Goal: Task Accomplishment & Management: Manage account settings

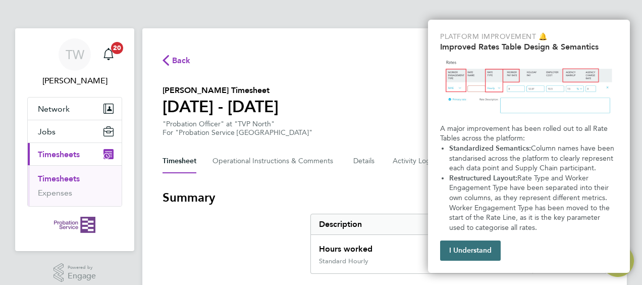
click at [474, 253] on button "I Understand" at bounding box center [470, 250] width 61 height 20
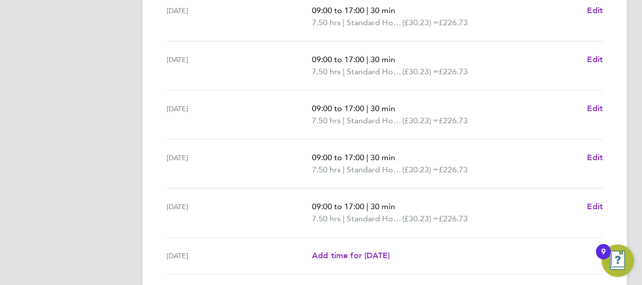
scroll to position [443, 0]
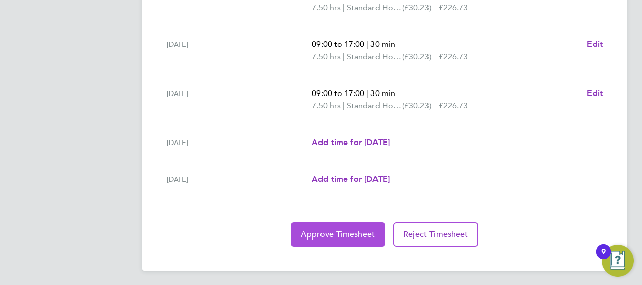
click at [334, 229] on span "Approve Timesheet" at bounding box center [338, 234] width 74 height 10
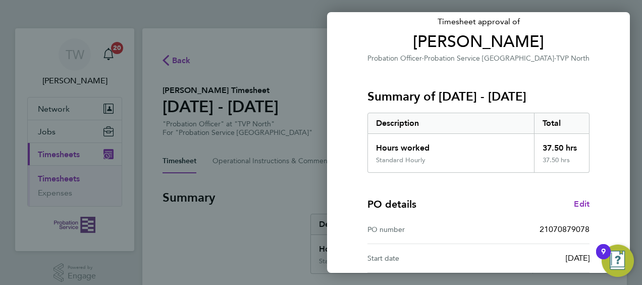
scroll to position [198, 0]
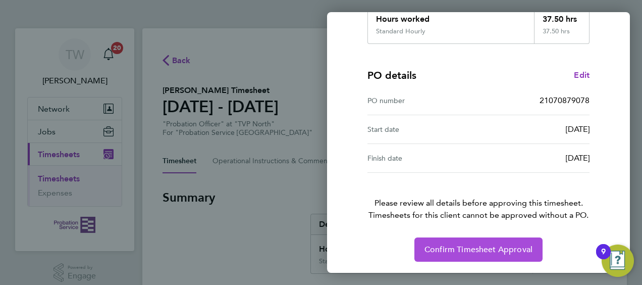
click at [489, 250] on span "Confirm Timesheet Approval" at bounding box center [478, 249] width 108 height 10
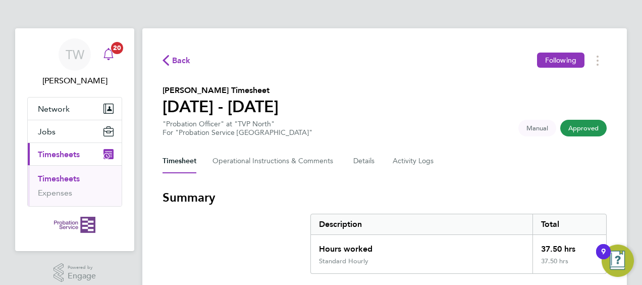
click at [105, 53] on icon "Main navigation" at bounding box center [108, 53] width 10 height 10
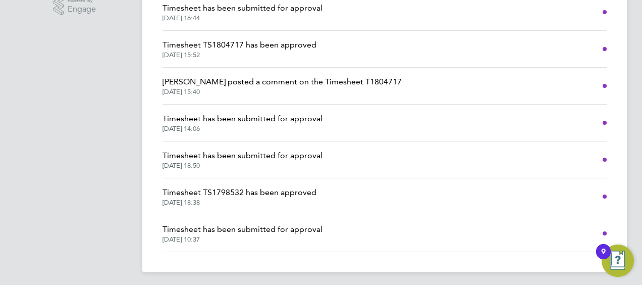
scroll to position [227, 0]
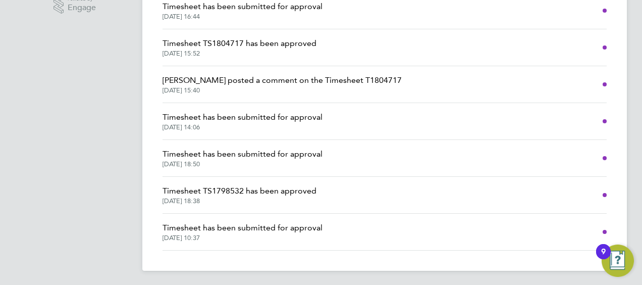
click at [249, 225] on span "Timesheet has been submitted for approval" at bounding box center [242, 228] width 160 height 12
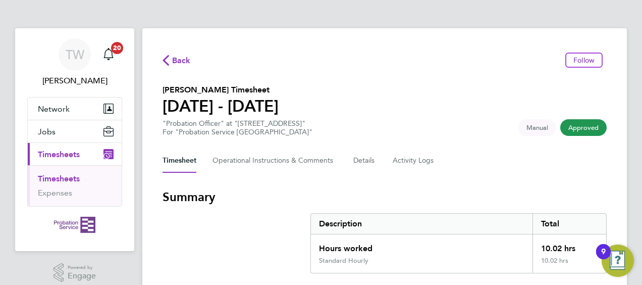
click at [173, 60] on span "Back" at bounding box center [181, 60] width 19 height 12
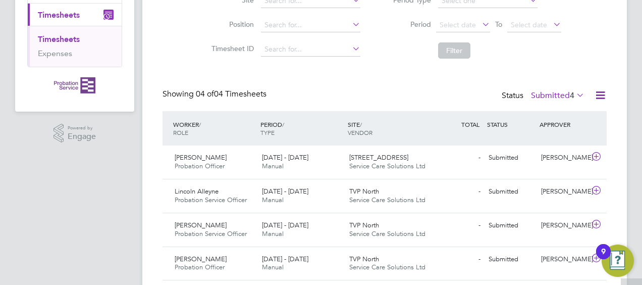
scroll to position [170, 0]
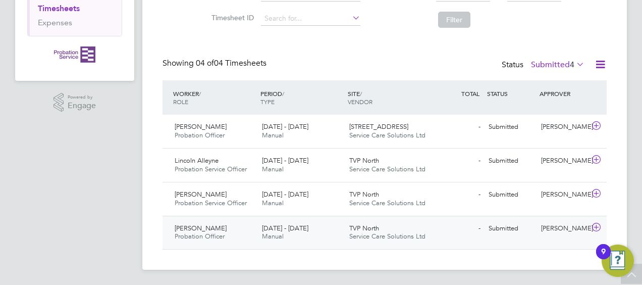
click at [201, 225] on span "Renuka Bhardwaj" at bounding box center [201, 228] width 52 height 9
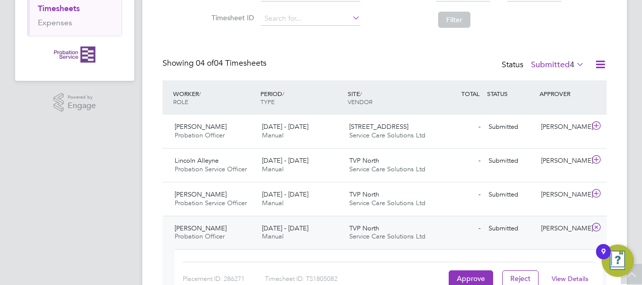
scroll to position [234, 0]
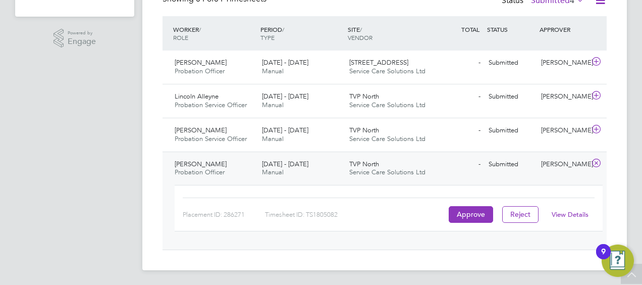
click at [563, 211] on link "View Details" at bounding box center [570, 214] width 37 height 9
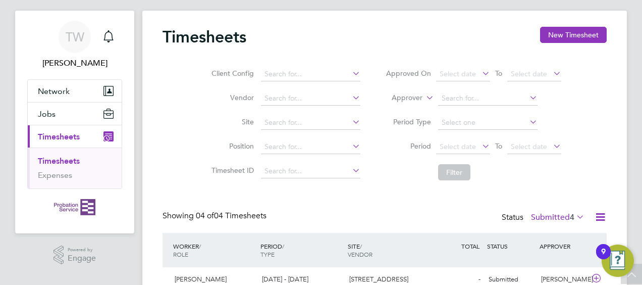
scroll to position [0, 0]
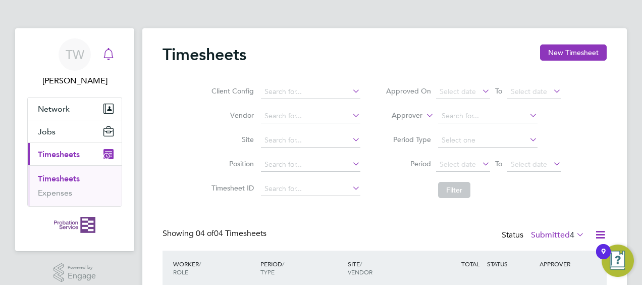
click at [111, 56] on icon "Main navigation" at bounding box center [108, 54] width 12 height 12
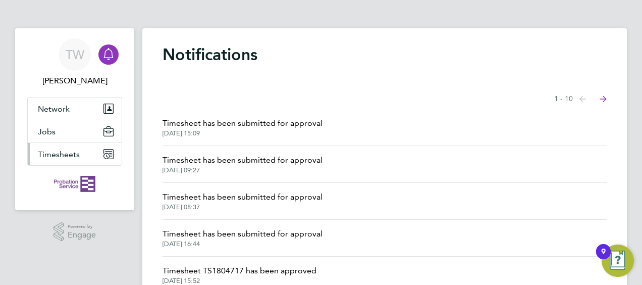
click at [62, 150] on span "Timesheets" at bounding box center [59, 154] width 42 height 10
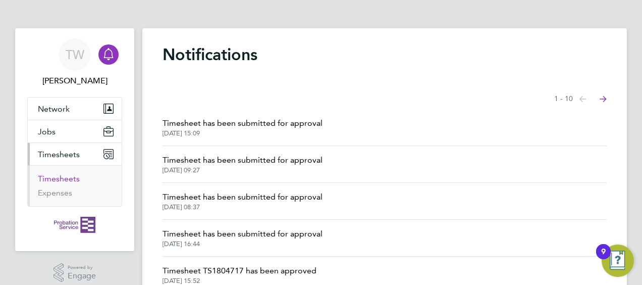
click at [61, 178] on link "Timesheets" at bounding box center [59, 179] width 42 height 10
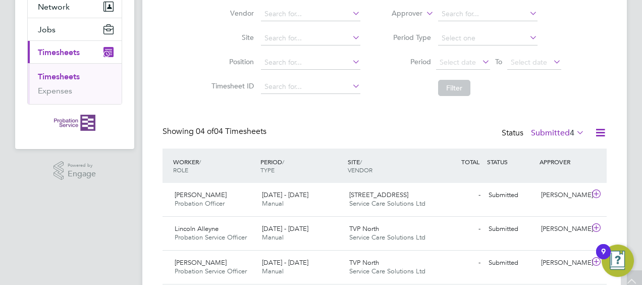
scroll to position [170, 0]
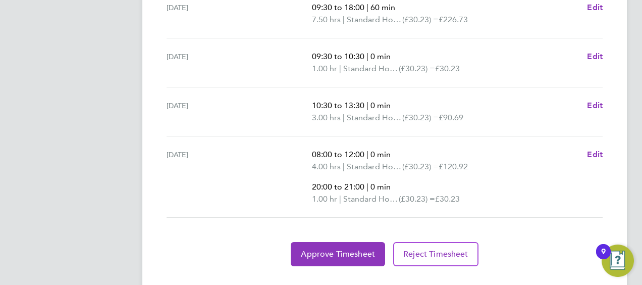
scroll to position [499, 0]
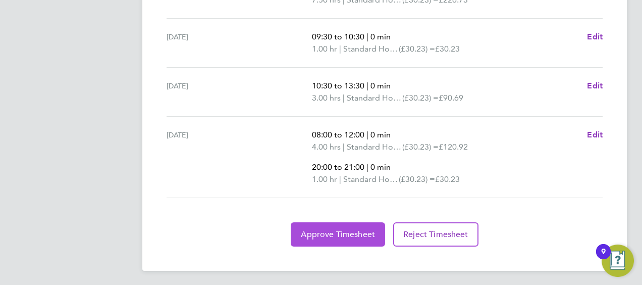
click at [340, 234] on span "Approve Timesheet" at bounding box center [338, 234] width 74 height 10
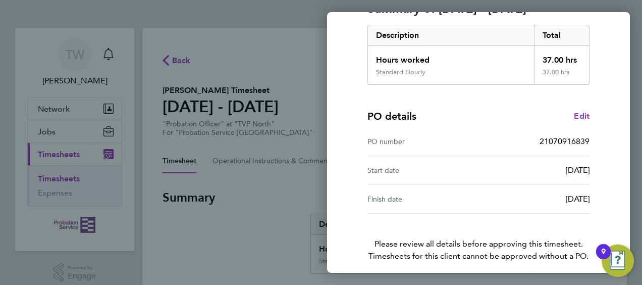
scroll to position [198, 0]
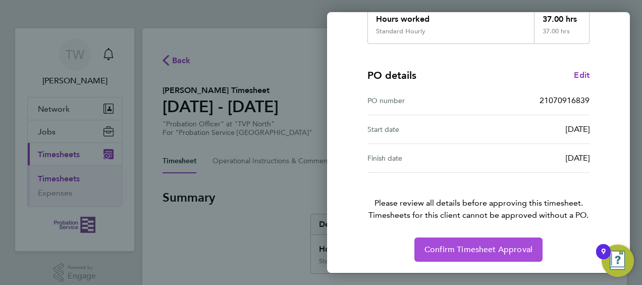
click at [480, 251] on span "Confirm Timesheet Approval" at bounding box center [478, 249] width 108 height 10
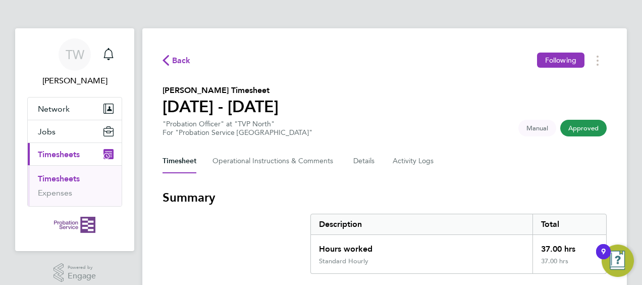
click at [180, 63] on span "Back" at bounding box center [181, 60] width 19 height 12
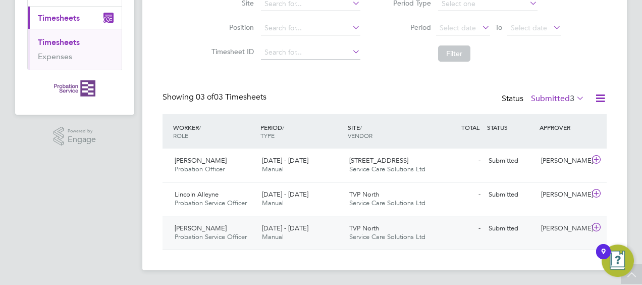
click at [198, 228] on span "Stephanie Little" at bounding box center [201, 228] width 52 height 9
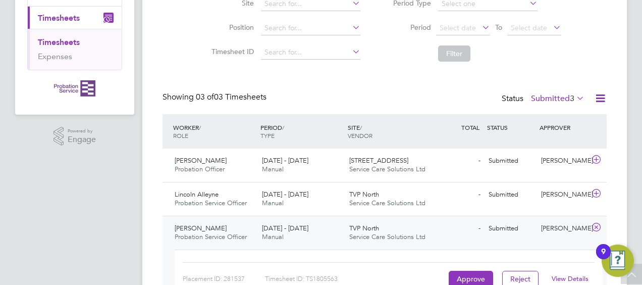
scroll to position [200, 0]
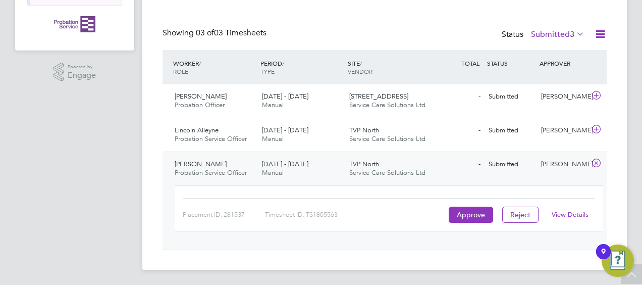
click at [562, 212] on link "View Details" at bounding box center [570, 214] width 37 height 9
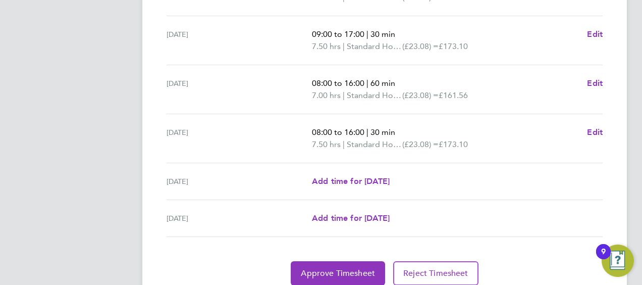
scroll to position [443, 0]
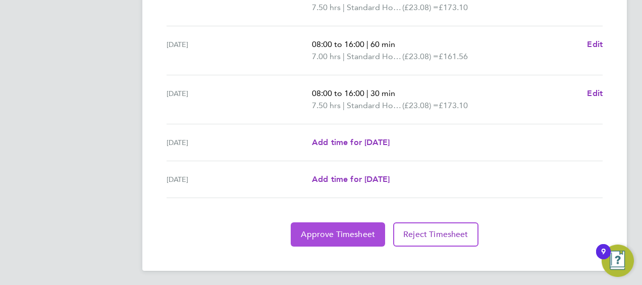
click at [351, 230] on span "Approve Timesheet" at bounding box center [338, 234] width 74 height 10
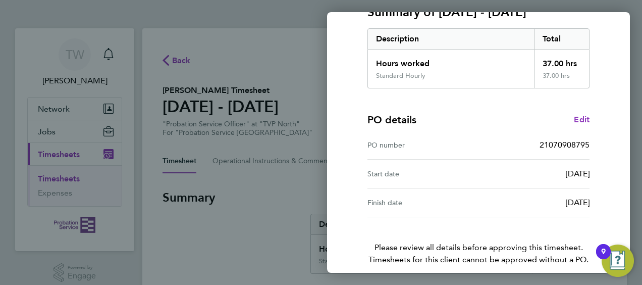
scroll to position [154, 0]
click at [378, 131] on div "PO number 21070908795" at bounding box center [478, 144] width 222 height 29
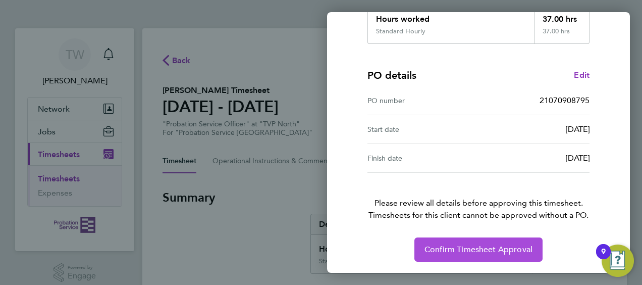
click at [474, 243] on button "Confirm Timesheet Approval" at bounding box center [478, 249] width 128 height 24
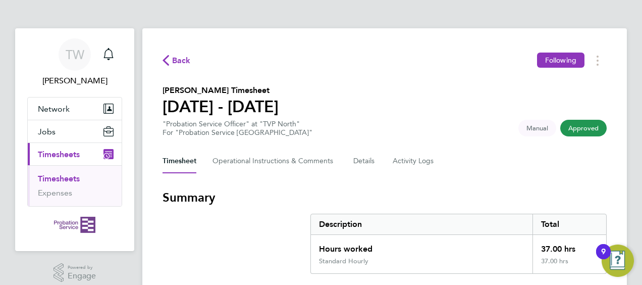
click at [179, 62] on span "Back" at bounding box center [181, 60] width 19 height 12
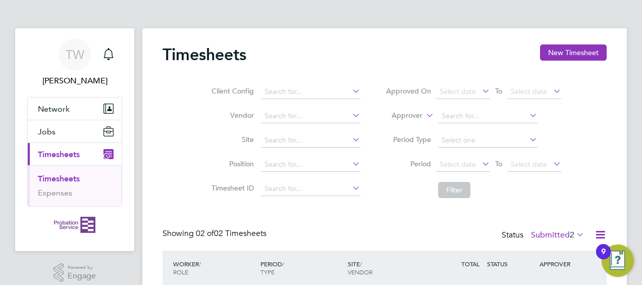
scroll to position [103, 0]
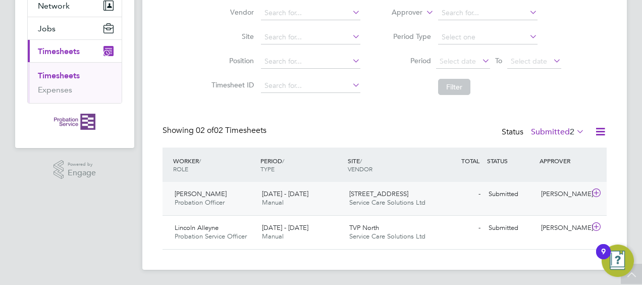
click at [193, 193] on span "Nadine Buttigieg" at bounding box center [201, 193] width 52 height 9
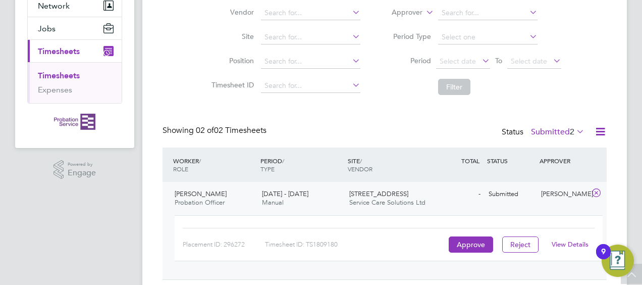
click at [564, 243] on link "View Details" at bounding box center [570, 244] width 37 height 9
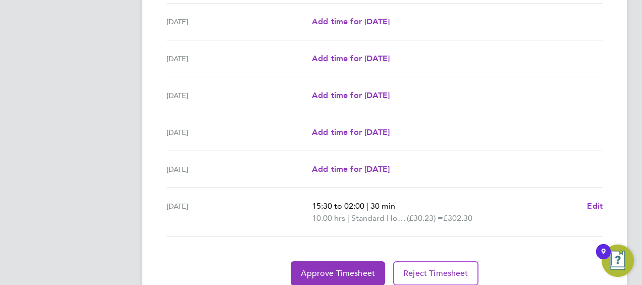
scroll to position [394, 0]
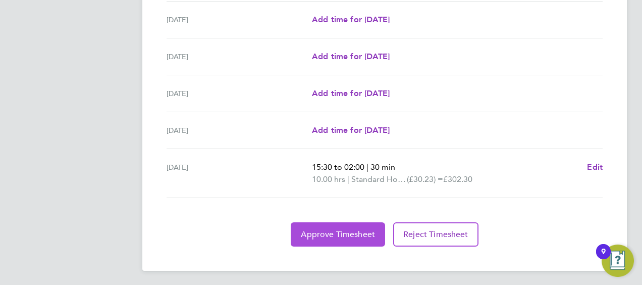
click at [322, 234] on span "Approve Timesheet" at bounding box center [338, 234] width 74 height 10
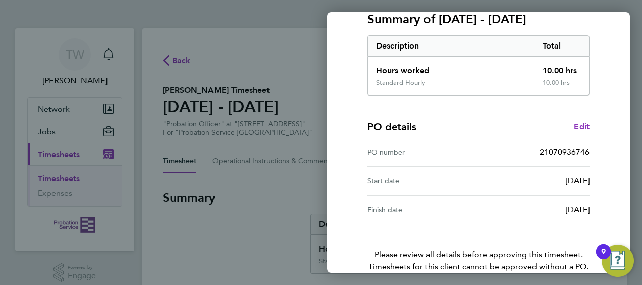
scroll to position [198, 0]
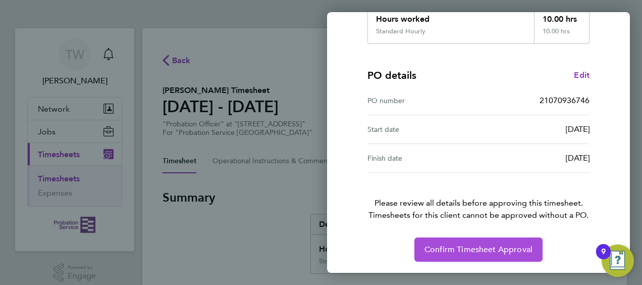
click at [492, 252] on span "Confirm Timesheet Approval" at bounding box center [478, 249] width 108 height 10
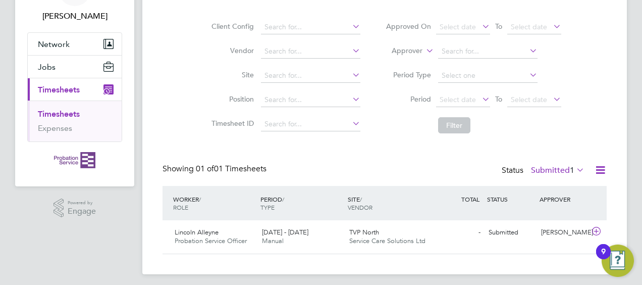
scroll to position [70, 0]
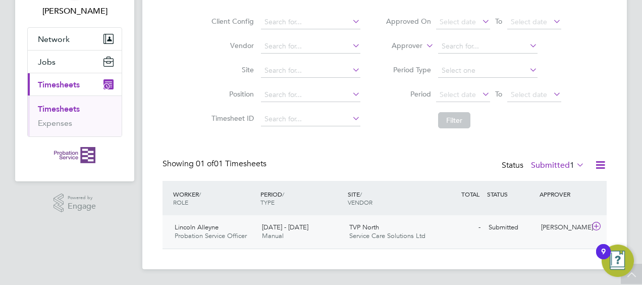
click at [595, 224] on icon at bounding box center [596, 226] width 13 height 8
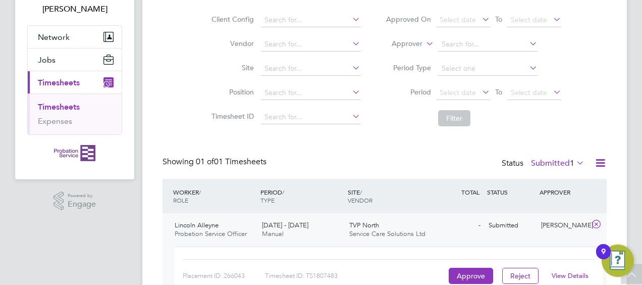
scroll to position [133, 0]
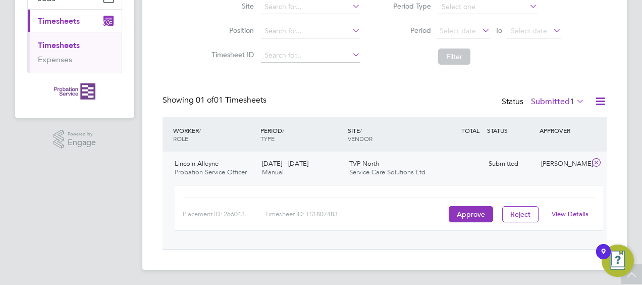
click at [563, 213] on link "View Details" at bounding box center [570, 213] width 37 height 9
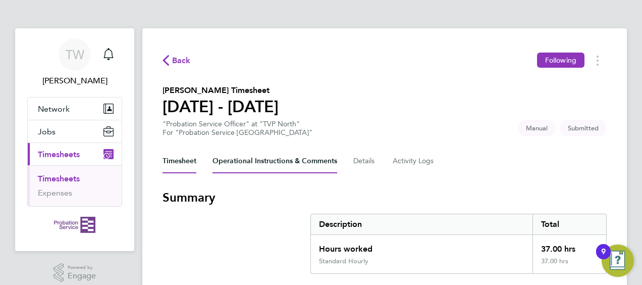
click at [261, 160] on Comments-tab "Operational Instructions & Comments" at bounding box center [274, 161] width 125 height 24
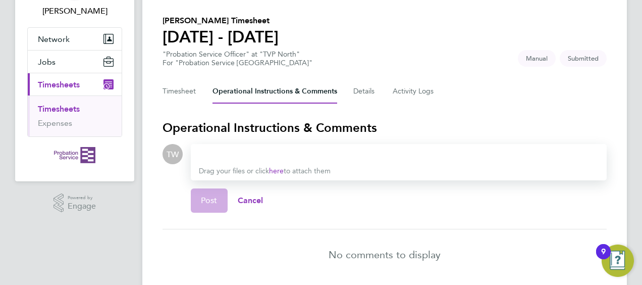
scroll to position [105, 0]
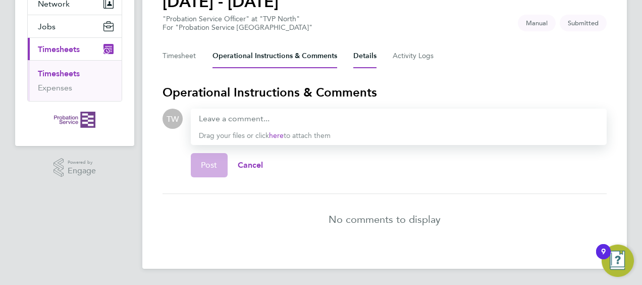
click at [364, 52] on button "Details" at bounding box center [364, 56] width 23 height 24
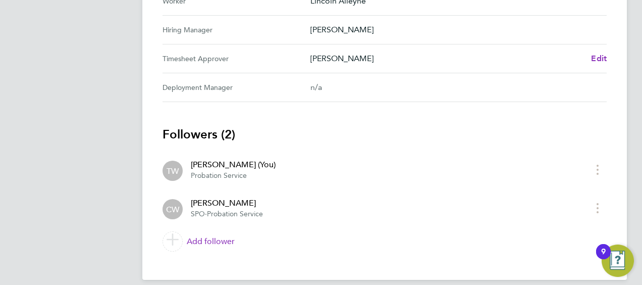
scroll to position [514, 0]
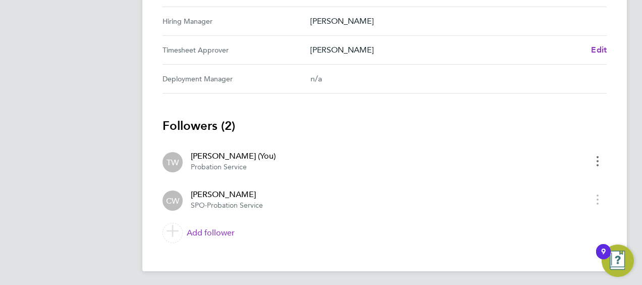
click at [596, 159] on button "timesheet menu" at bounding box center [597, 161] width 18 height 16
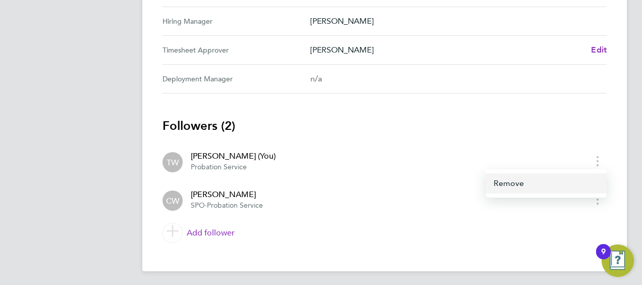
click at [513, 180] on button "Remove" at bounding box center [545, 183] width 121 height 20
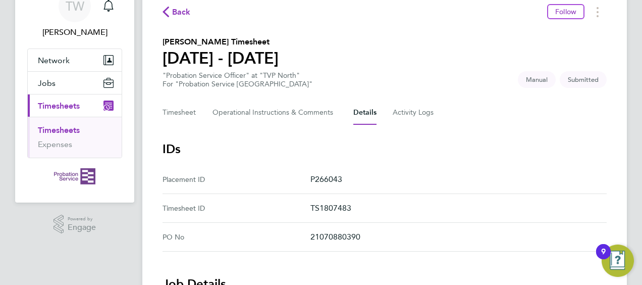
scroll to position [41, 0]
